Goal: Task Accomplishment & Management: Use online tool/utility

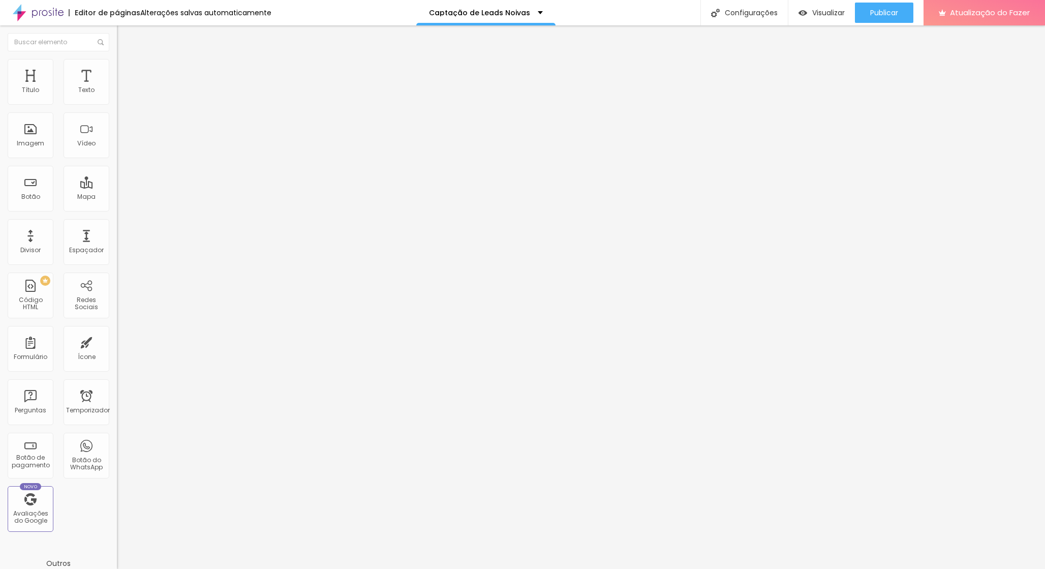
click at [123, 87] on font "Trocar imagem" at bounding box center [147, 83] width 49 height 9
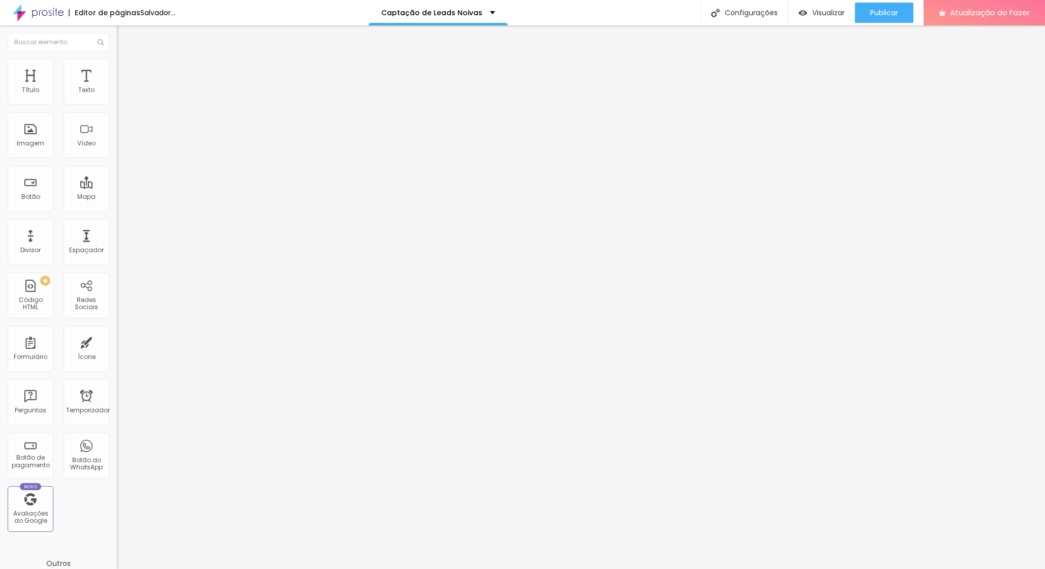
click at [123, 87] on font "Trocar imagem" at bounding box center [147, 83] width 49 height 9
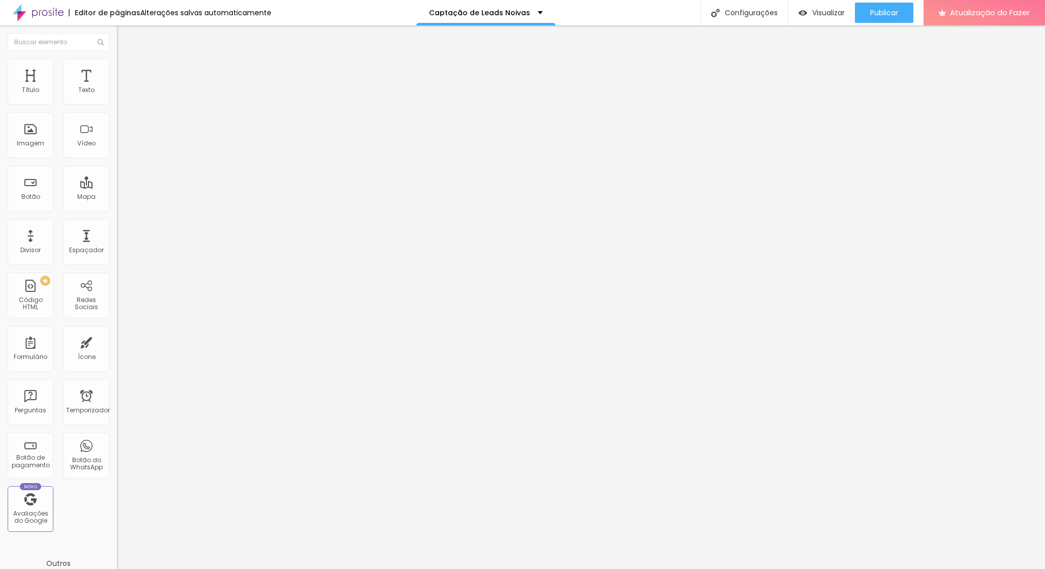
click at [123, 87] on font "Trocar imagem" at bounding box center [147, 83] width 49 height 9
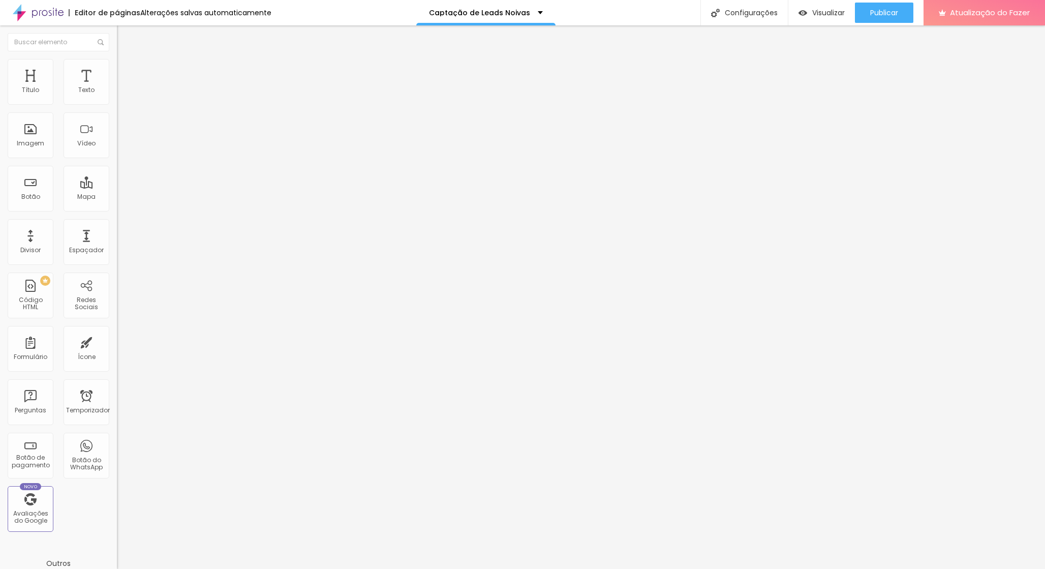
click at [813, 16] on font "Visualizar" at bounding box center [828, 13] width 33 height 10
